Goal: Task Accomplishment & Management: Use online tool/utility

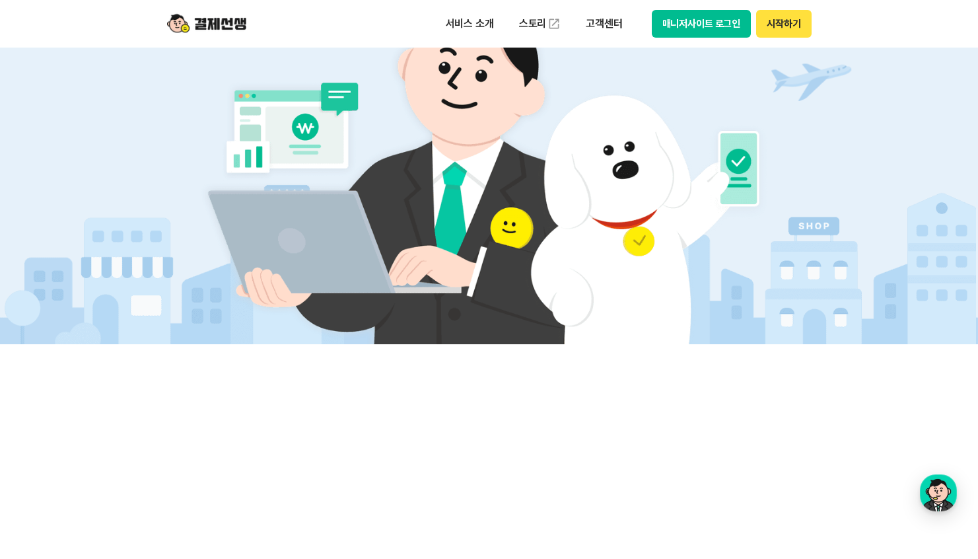
click at [774, 22] on button "시작하기" at bounding box center [783, 24] width 55 height 28
click at [674, 24] on button "매니저사이트 로그인" at bounding box center [702, 24] width 100 height 28
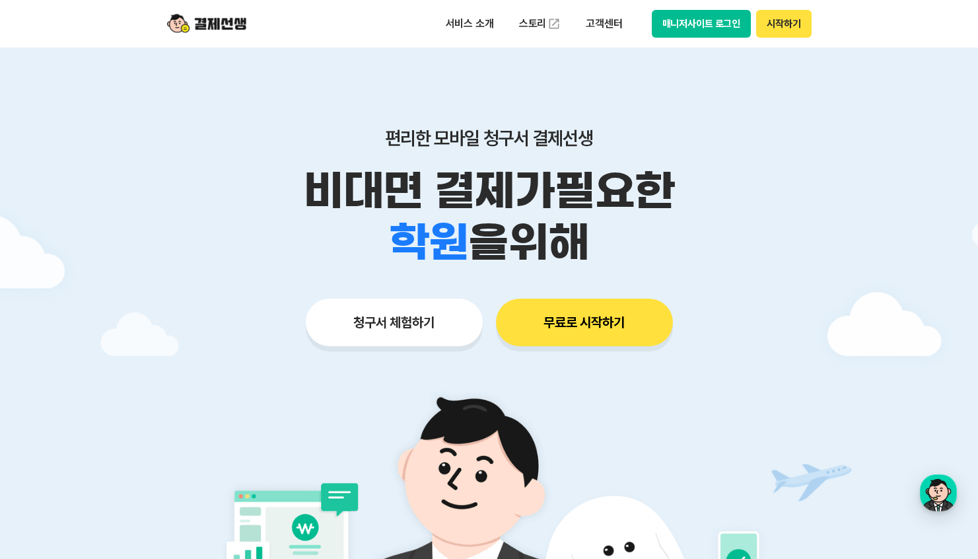
click at [408, 342] on button "청구서 체험하기" at bounding box center [394, 322] width 177 height 48
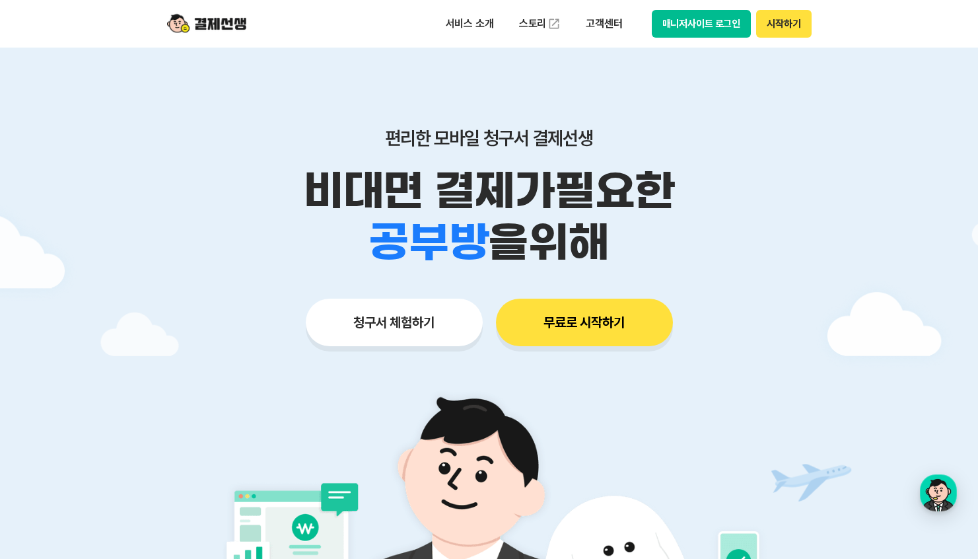
click at [783, 16] on button "시작하기" at bounding box center [783, 24] width 55 height 28
